Goal: Task Accomplishment & Management: Use online tool/utility

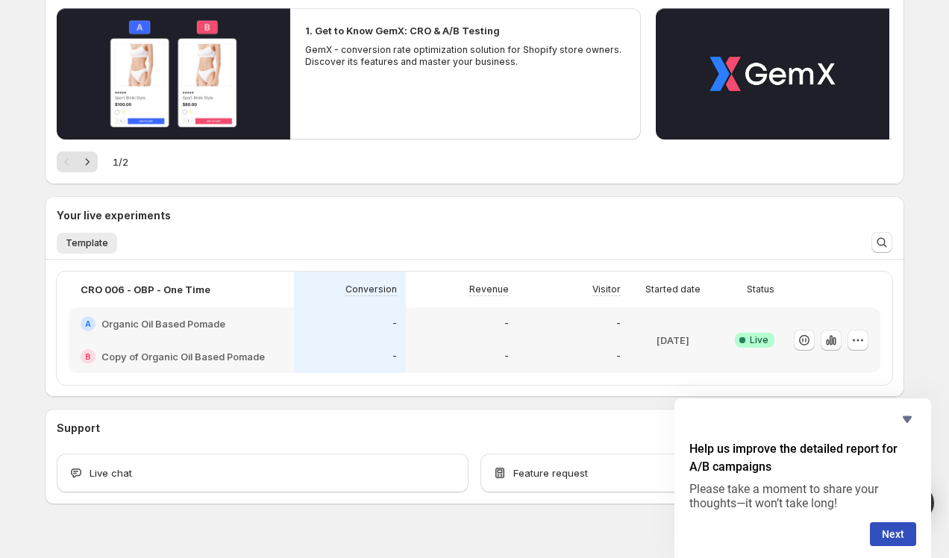
scroll to position [195, 0]
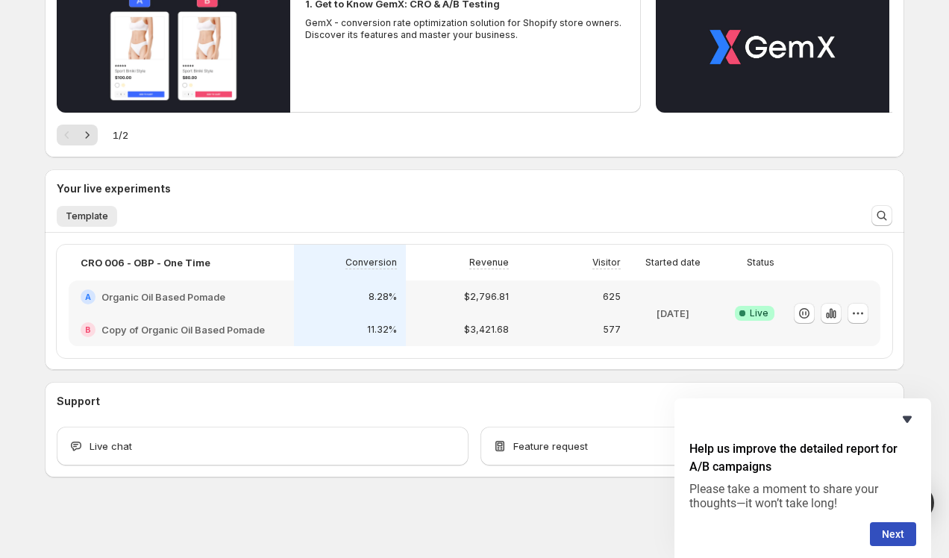
click at [905, 421] on icon "Hide survey" at bounding box center [906, 419] width 9 height 7
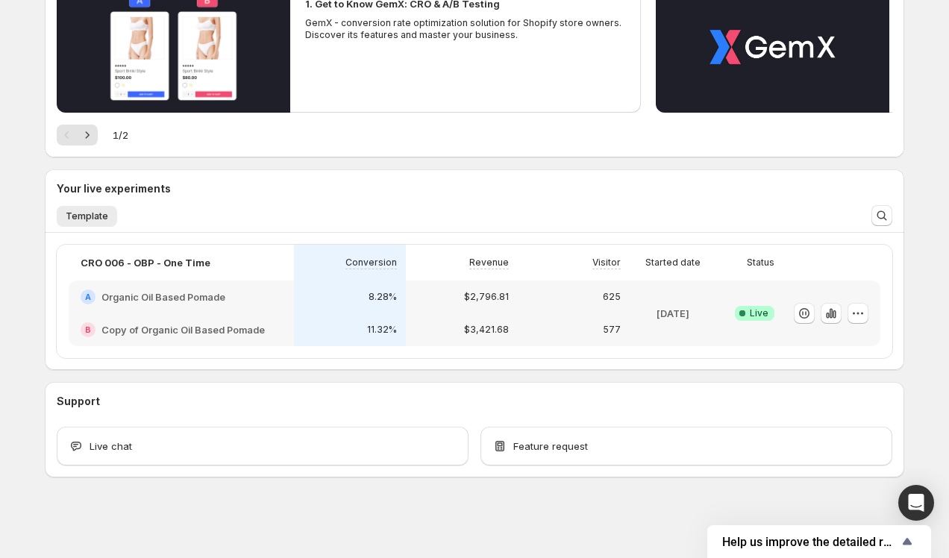
click at [263, 412] on div "Support Live chat Feature request" at bounding box center [474, 430] width 835 height 72
click at [270, 400] on div "Support" at bounding box center [474, 401] width 835 height 15
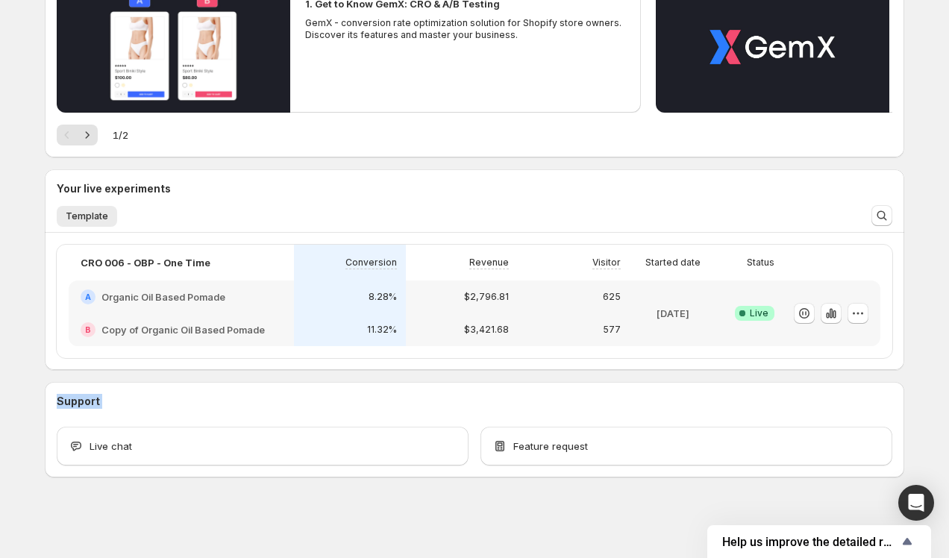
click at [270, 400] on div "Support" at bounding box center [474, 401] width 835 height 15
